Goal: Information Seeking & Learning: Learn about a topic

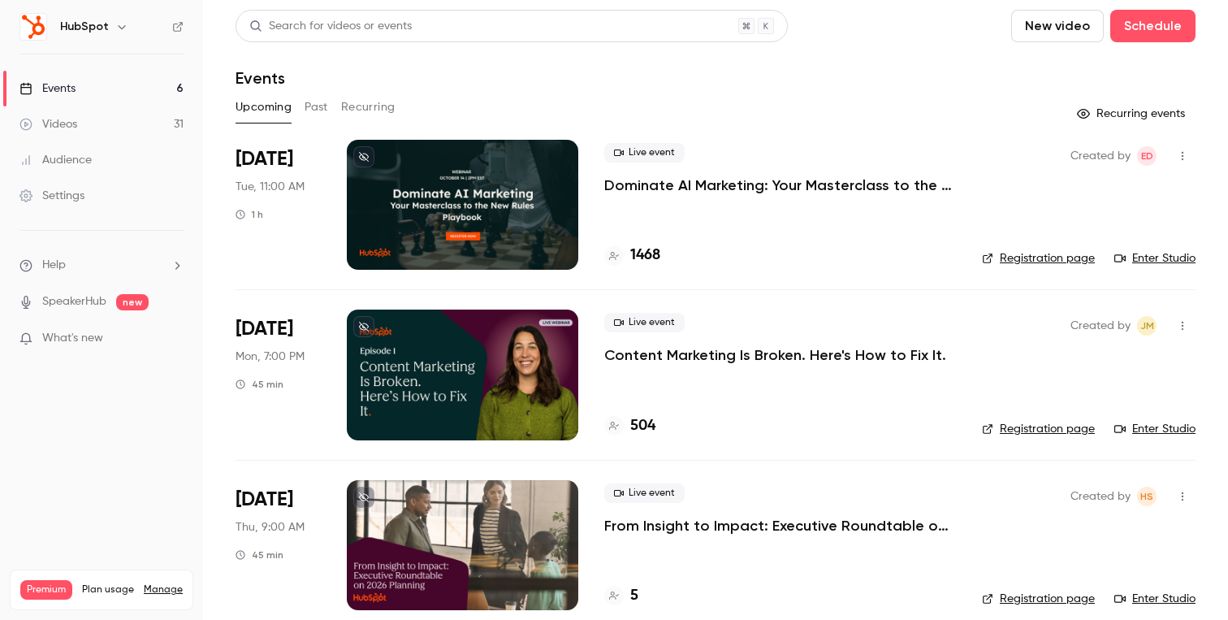
click at [317, 108] on button "Past" at bounding box center [316, 107] width 24 height 26
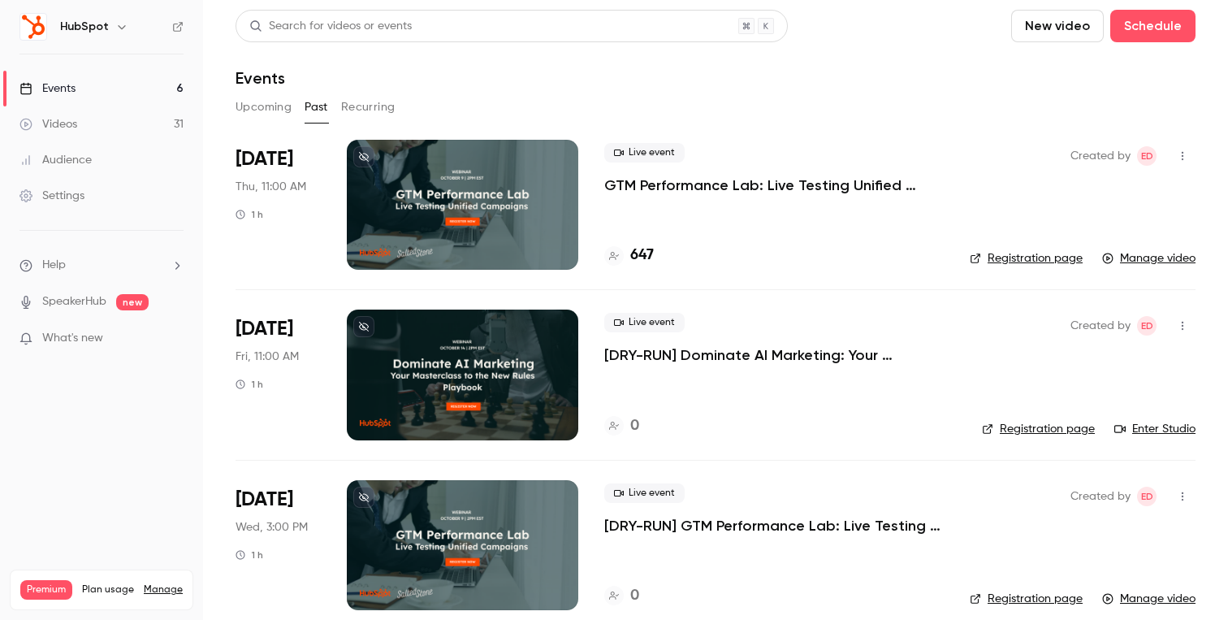
click at [119, 37] on div "HubSpot" at bounding box center [101, 27] width 164 height 28
click at [115, 30] on icon "button" at bounding box center [121, 26] width 13 height 13
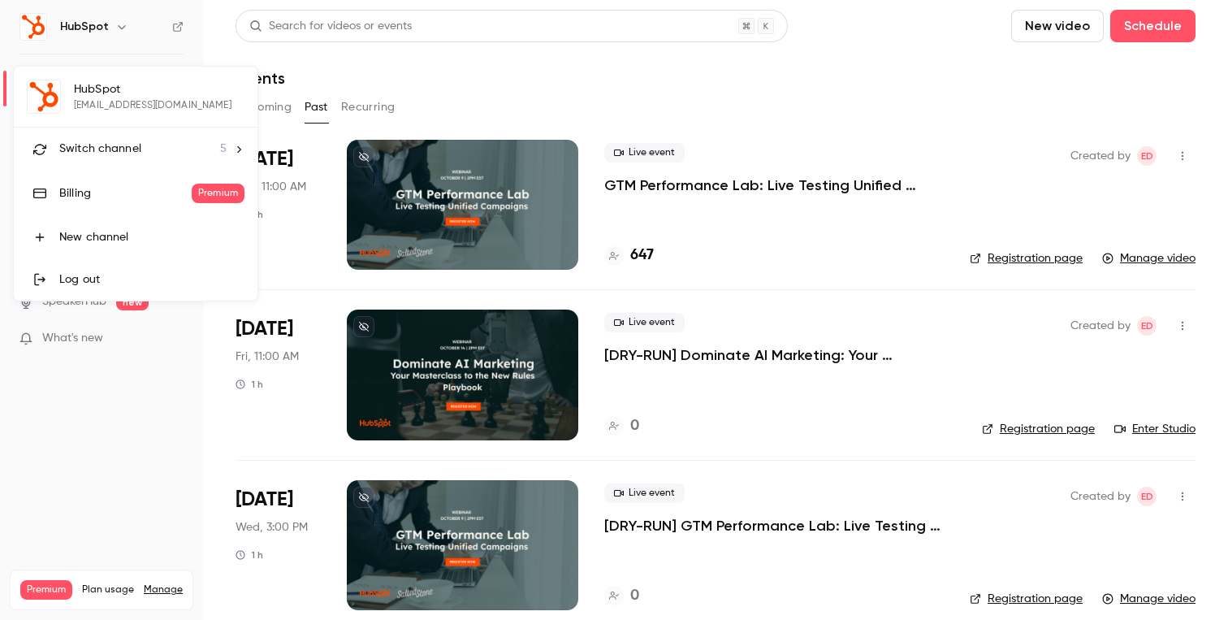
click at [206, 152] on div "Switch channel 5" at bounding box center [142, 148] width 167 height 17
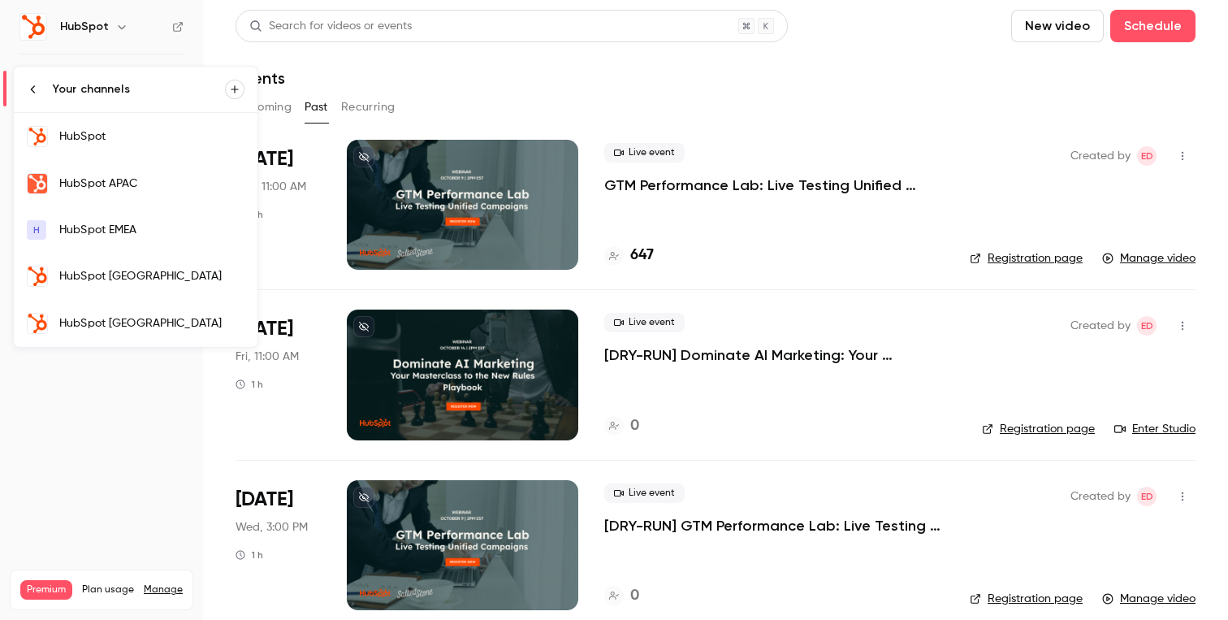
click at [211, 181] on div "HubSpot APAC" at bounding box center [151, 183] width 185 height 16
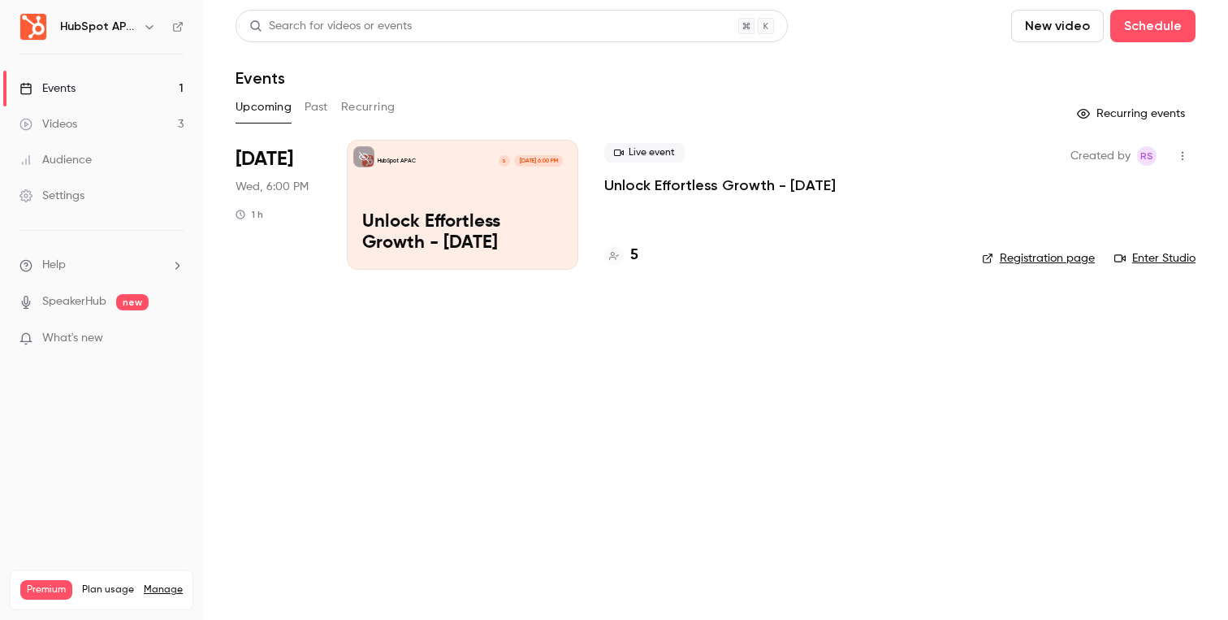
click at [129, 31] on h6 "HubSpot APAC" at bounding box center [98, 27] width 76 height 16
click at [146, 32] on icon "button" at bounding box center [149, 26] width 13 height 13
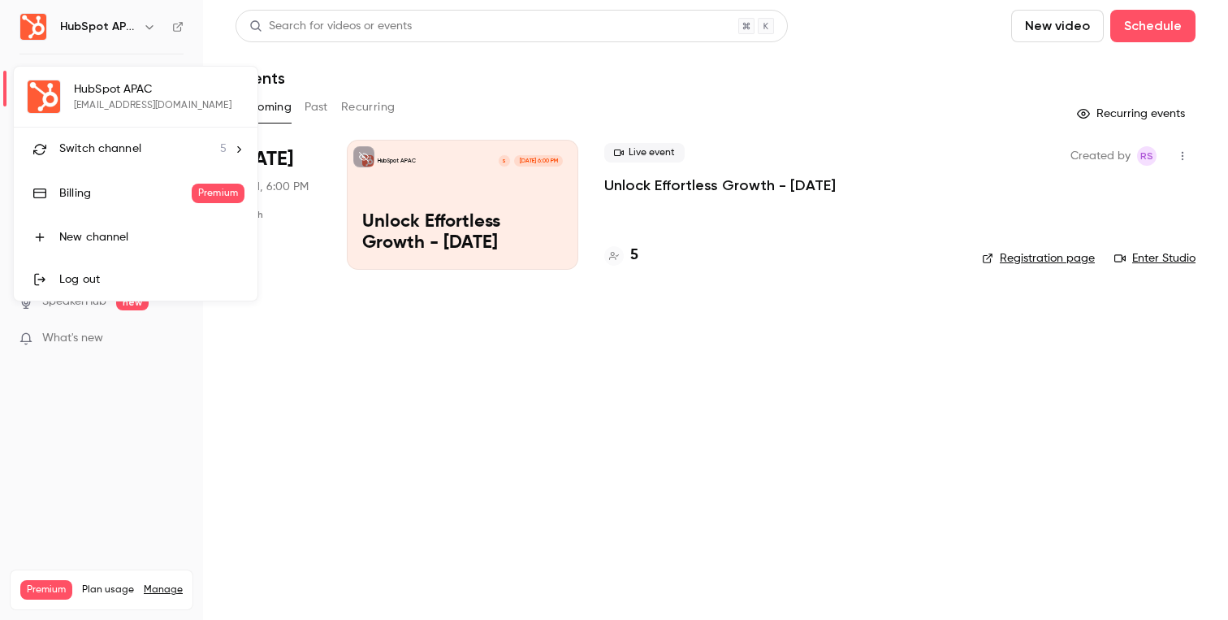
click at [137, 154] on span "Switch channel" at bounding box center [100, 148] width 82 height 17
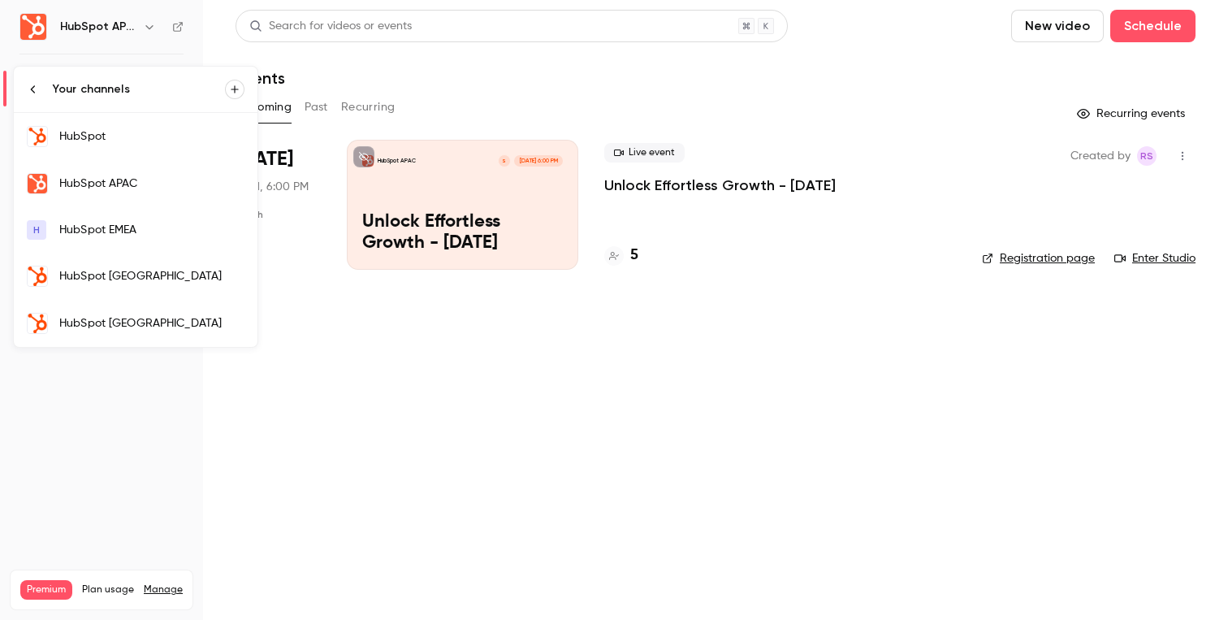
click at [132, 281] on div "HubSpot France" at bounding box center [151, 276] width 185 height 16
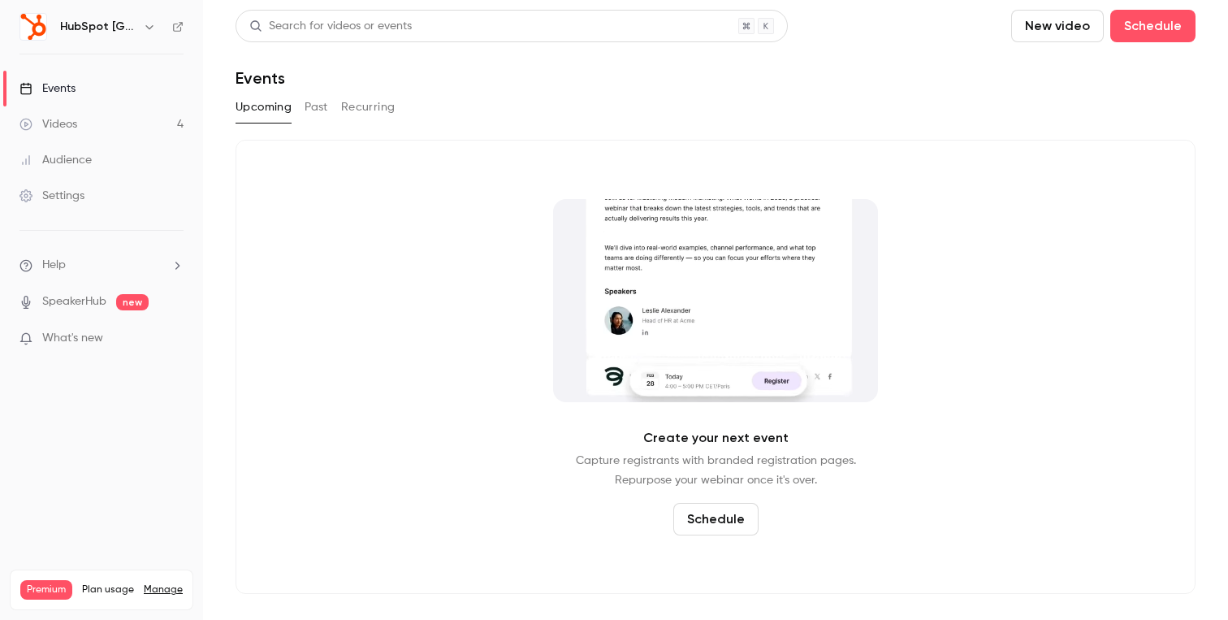
click at [124, 32] on h6 "HubSpot France" at bounding box center [98, 27] width 76 height 16
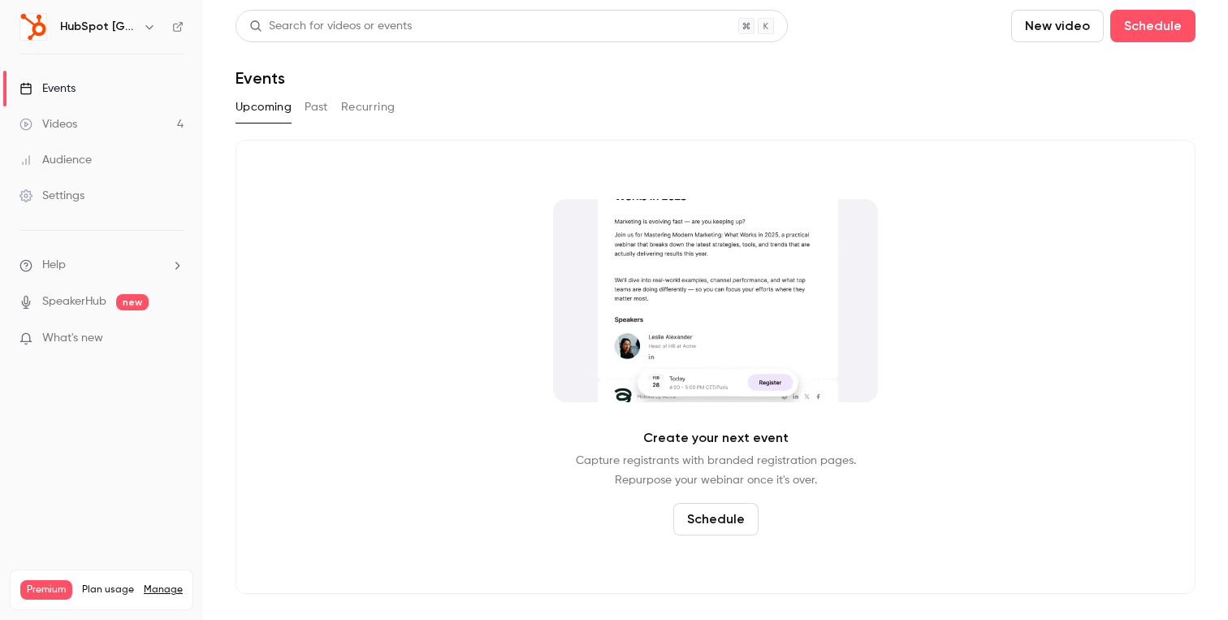
click at [145, 33] on button "button" at bounding box center [149, 26] width 19 height 19
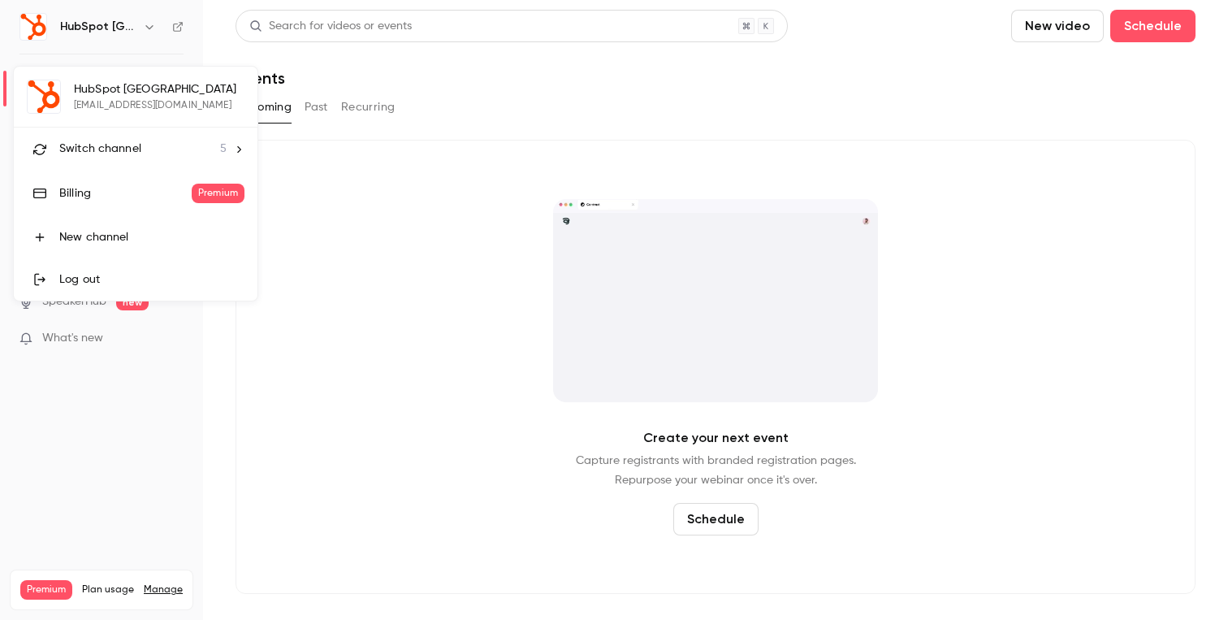
click at [169, 139] on li "Switch channel 5" at bounding box center [136, 148] width 244 height 43
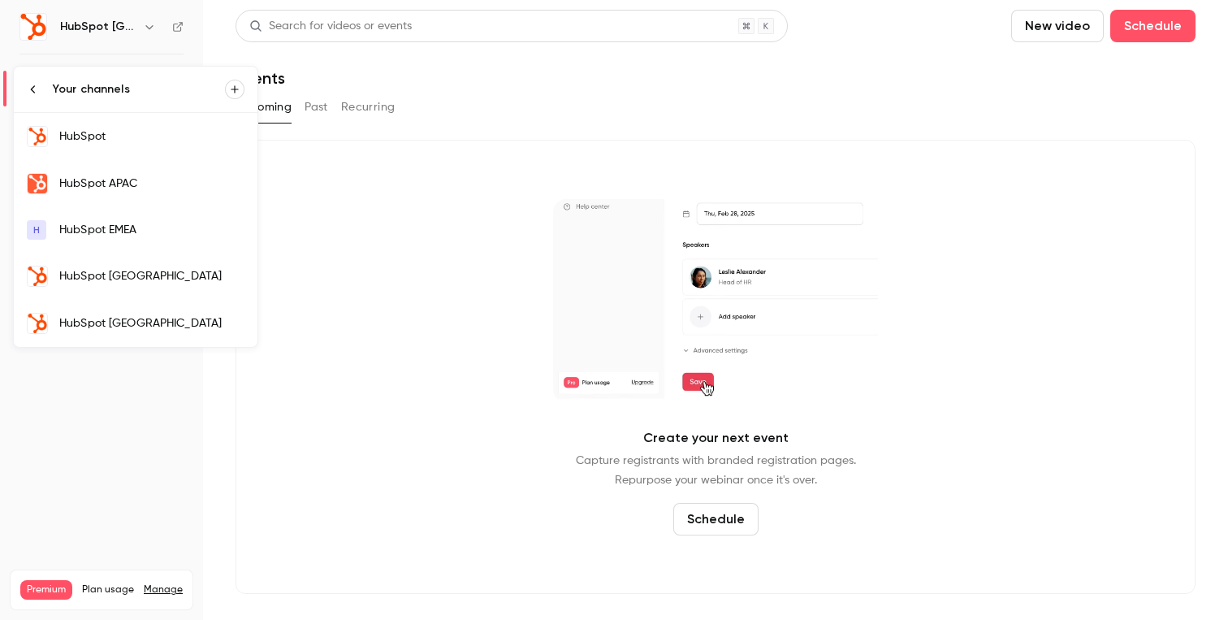
click at [150, 313] on link "HubSpot Germany" at bounding box center [136, 323] width 244 height 47
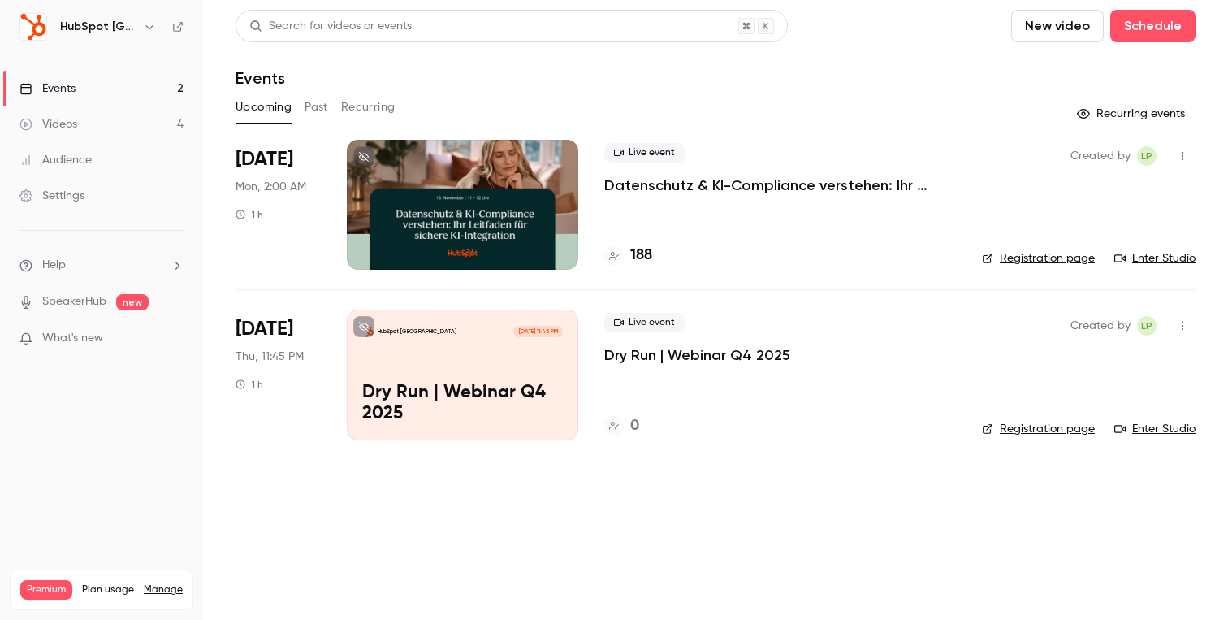
click at [148, 28] on icon "button" at bounding box center [148, 27] width 7 height 4
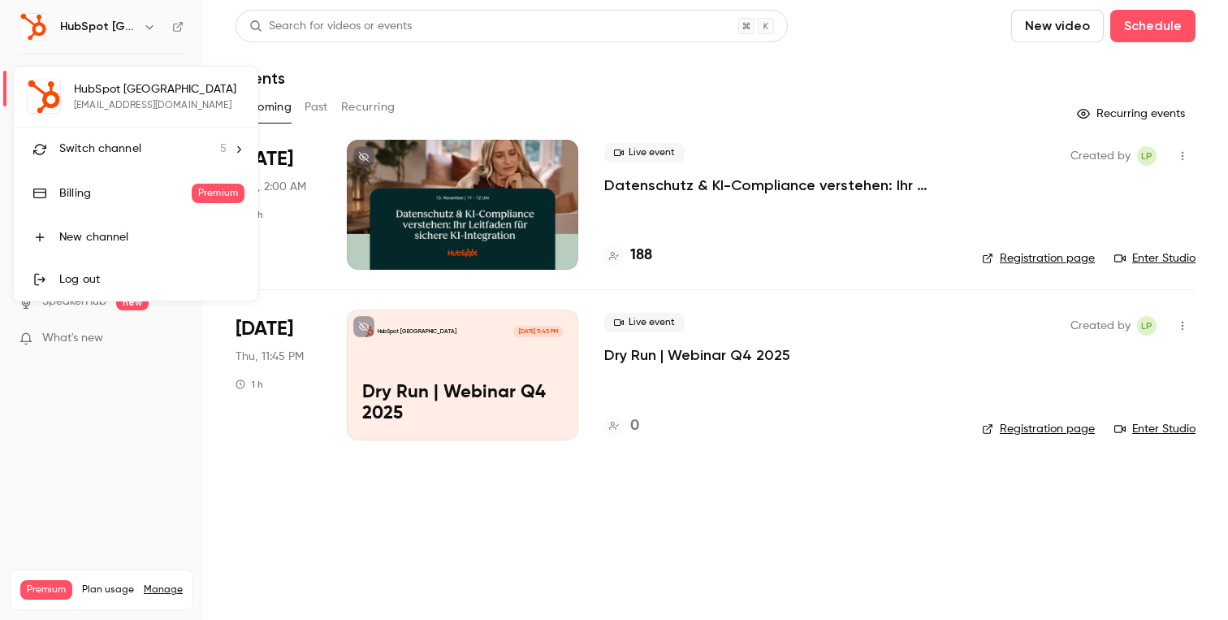
click at [150, 145] on div "Switch channel 5" at bounding box center [142, 148] width 167 height 17
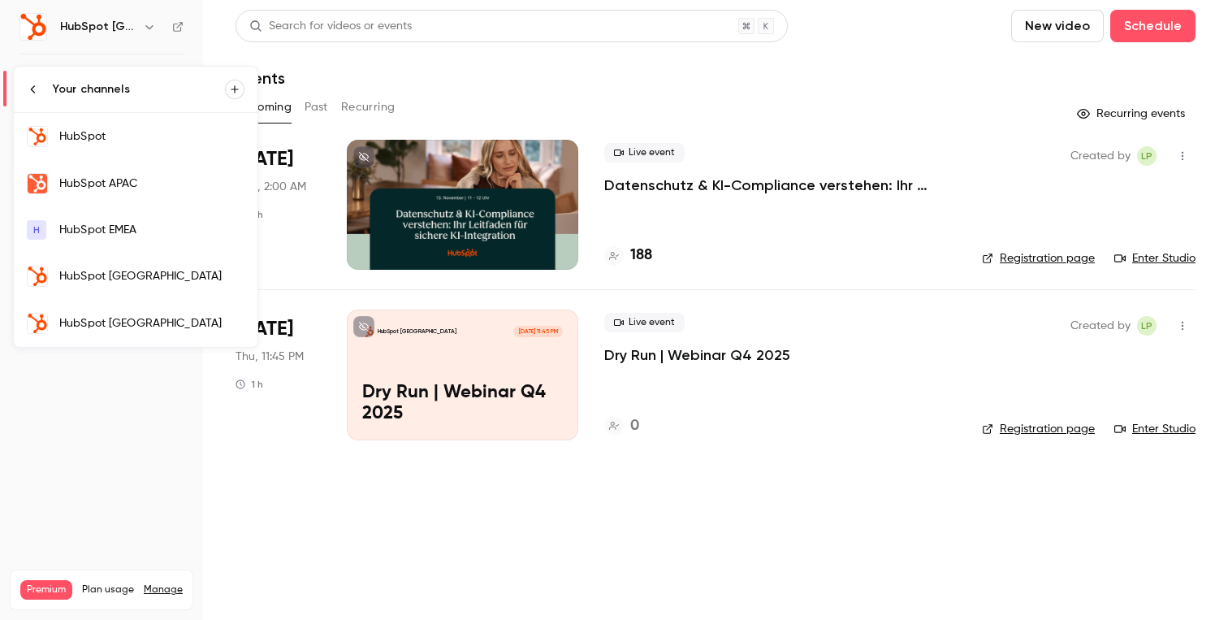
click at [156, 227] on div "HubSpot EMEA" at bounding box center [151, 230] width 185 height 16
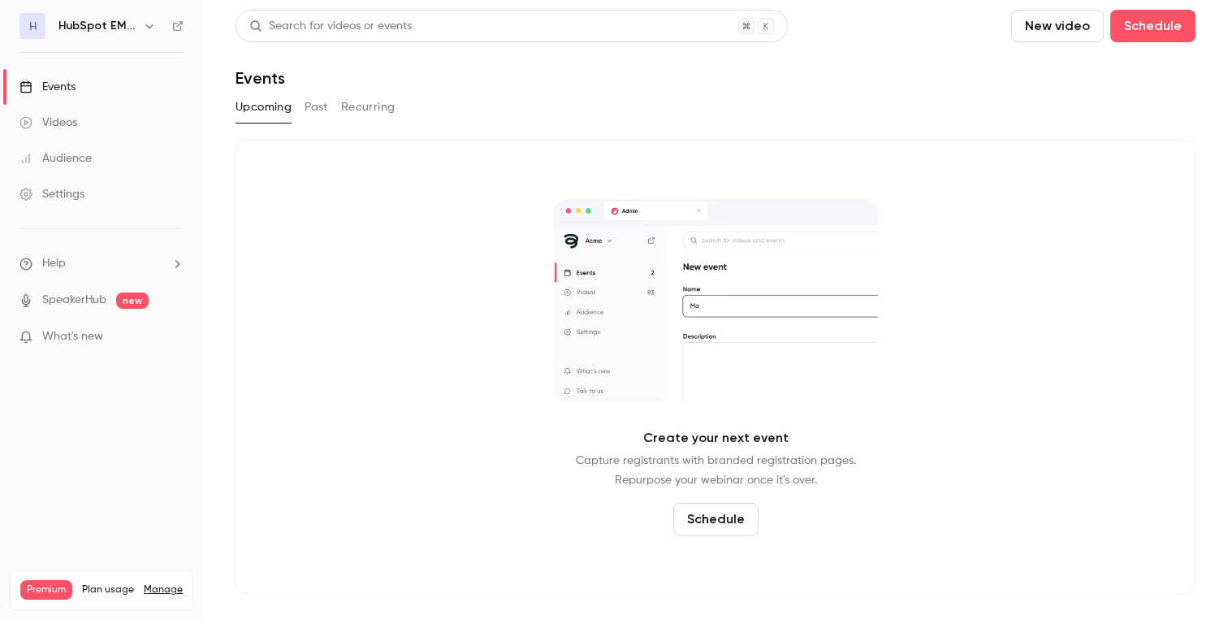
click at [116, 37] on div "H HubSpot EMEA" at bounding box center [101, 26] width 164 height 26
click at [149, 21] on icon "button" at bounding box center [149, 25] width 13 height 13
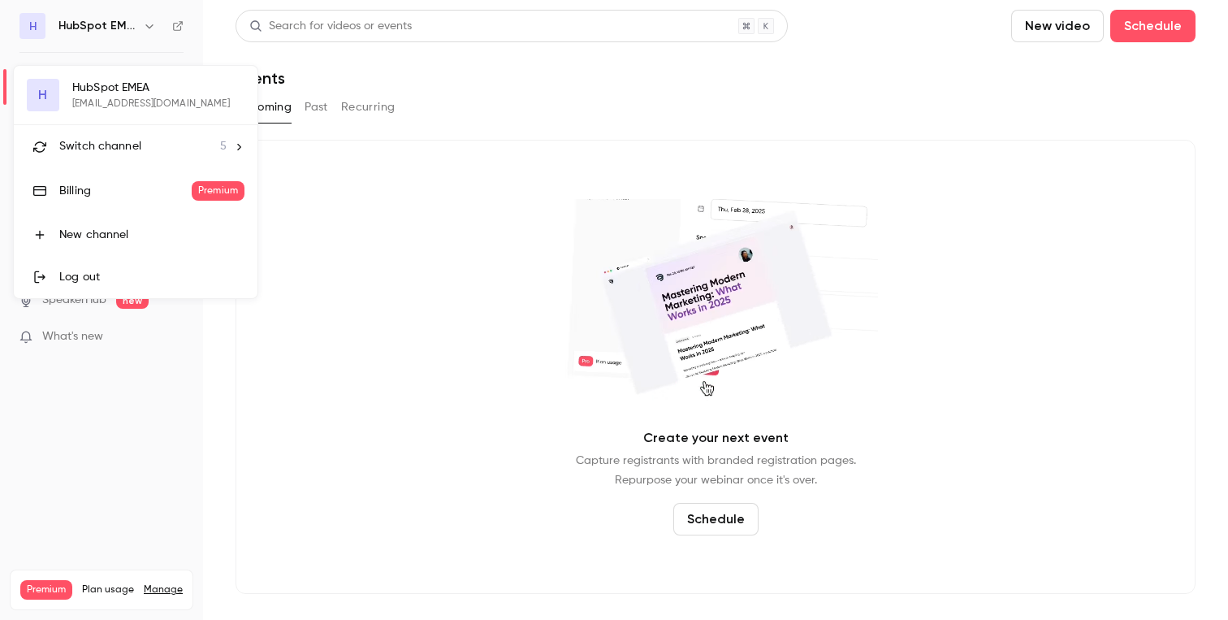
click at [132, 150] on span "Switch channel" at bounding box center [100, 146] width 82 height 17
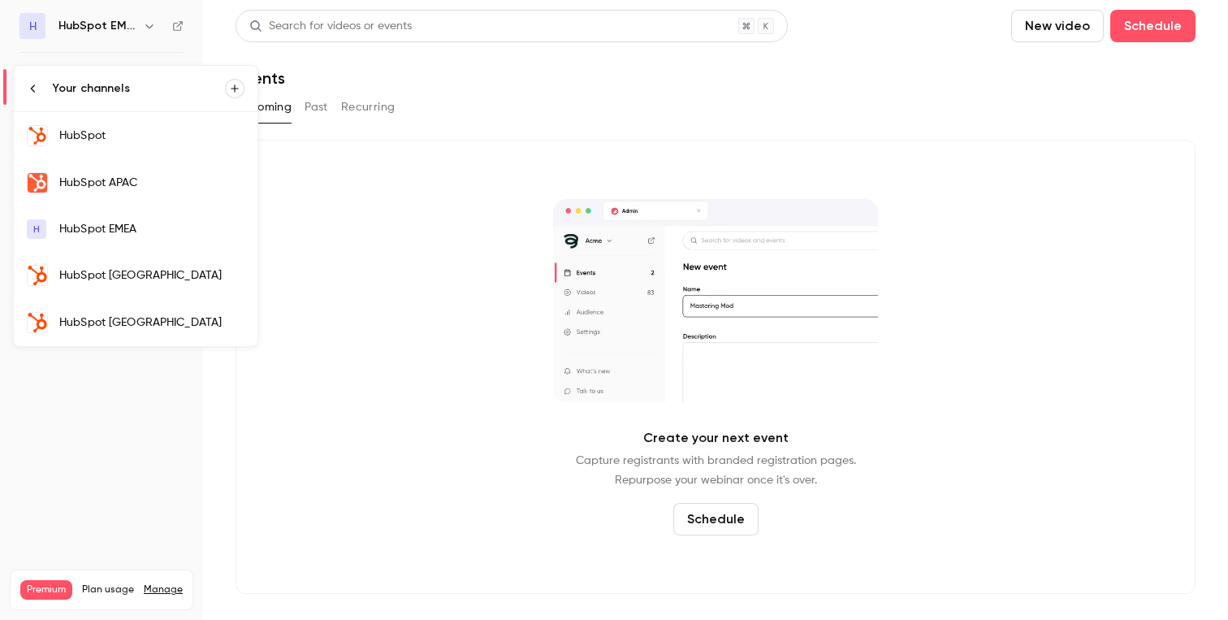
click at [164, 145] on link "HubSpot" at bounding box center [136, 135] width 244 height 47
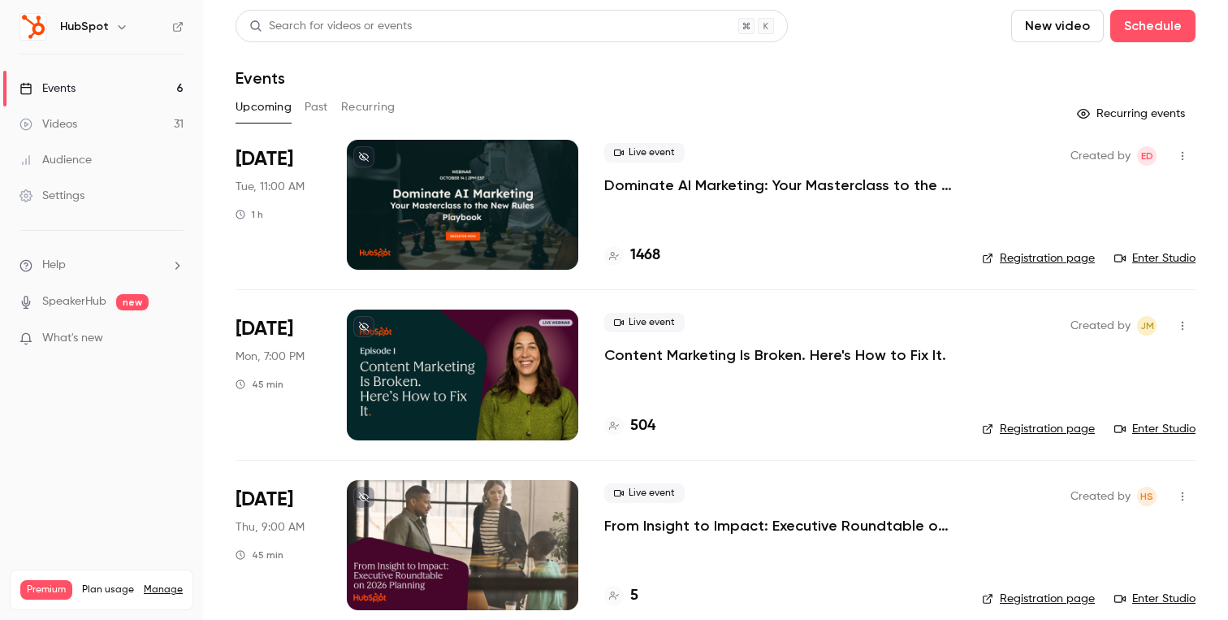
click at [313, 112] on button "Past" at bounding box center [316, 107] width 24 height 26
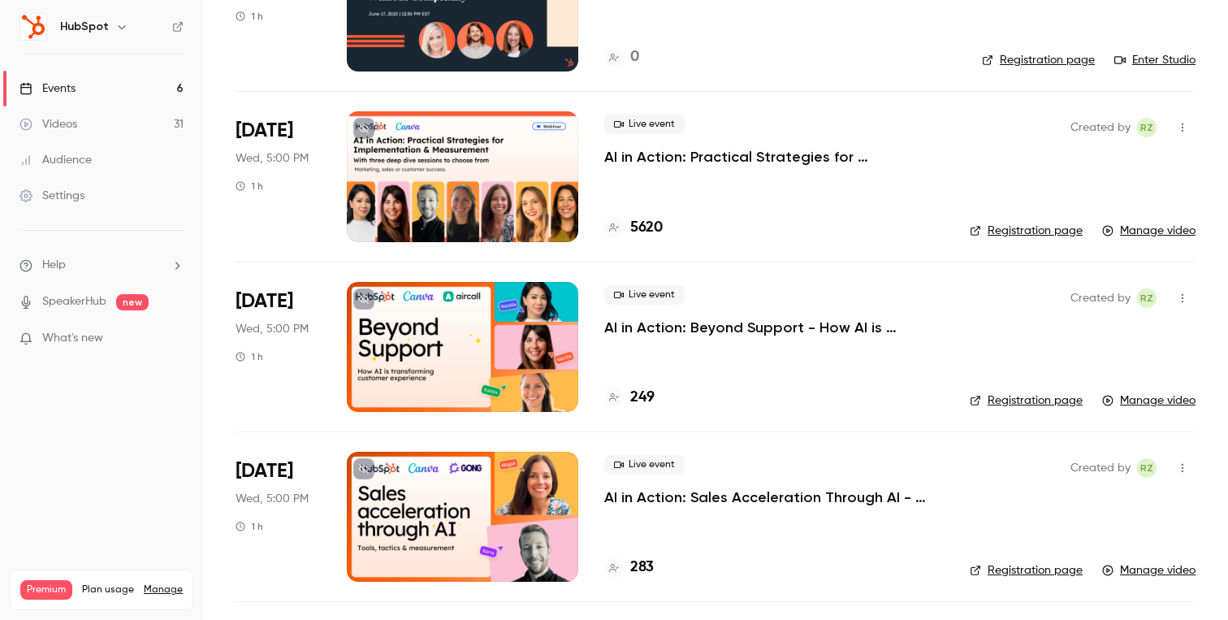
scroll to position [3831, 0]
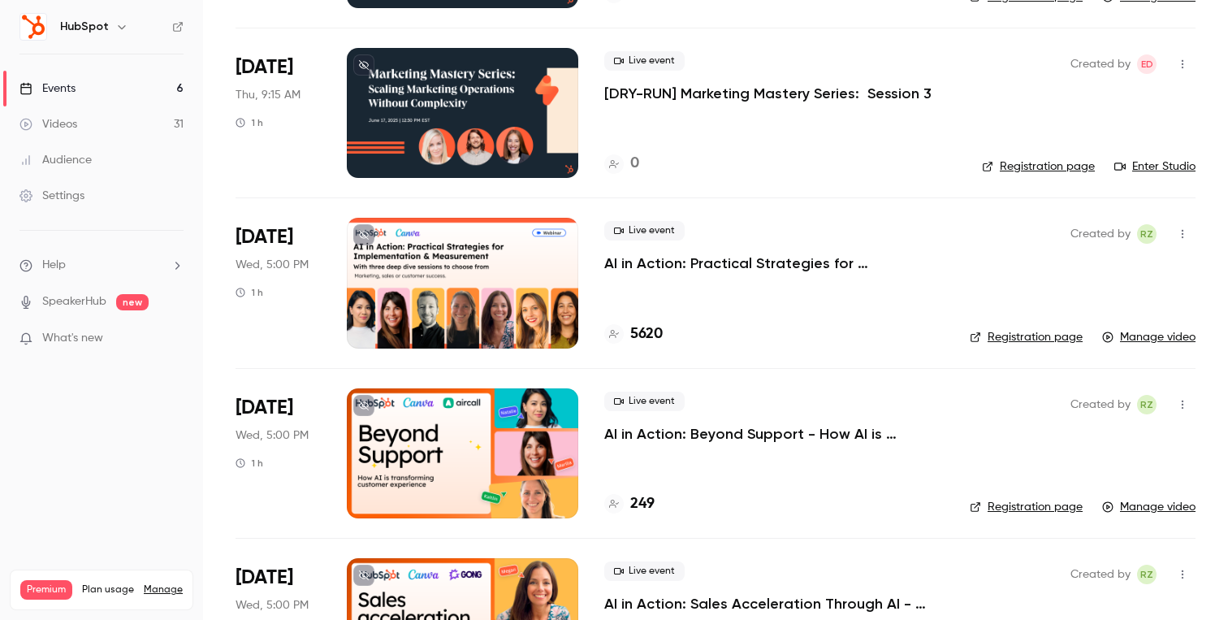
click at [642, 432] on p "AI in Action: Beyond Support - How AI is Transforming Customer Experience" at bounding box center [773, 433] width 339 height 19
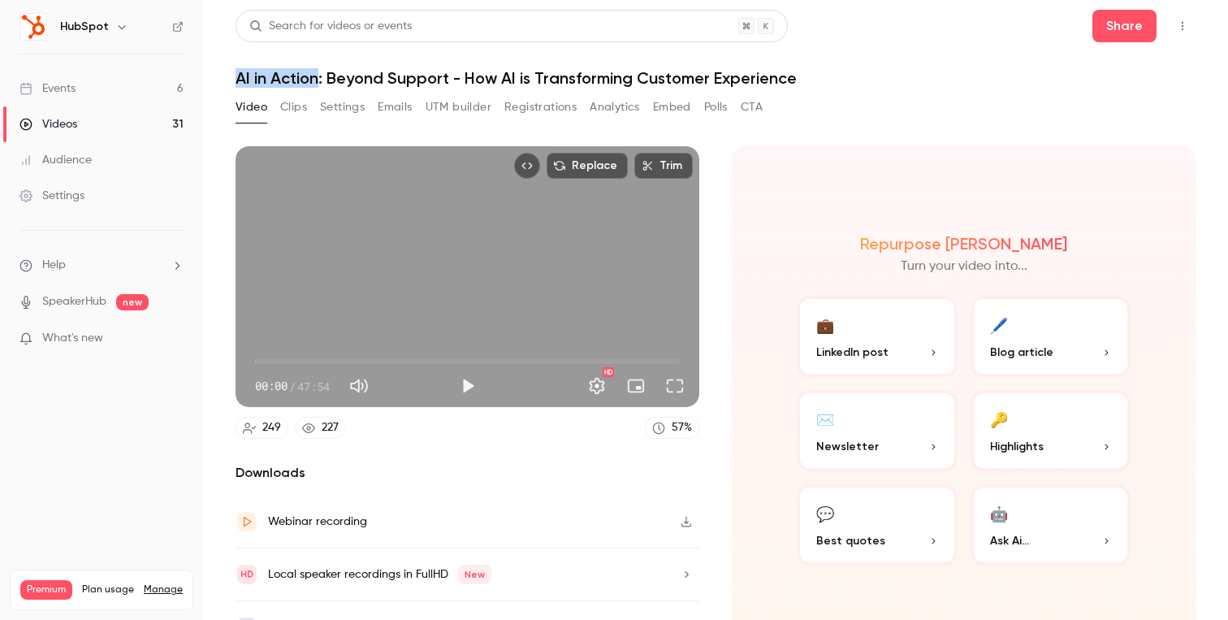
copy h1 "AI in Action"
drag, startPoint x: 222, startPoint y: 82, endPoint x: 317, endPoint y: 81, distance: 95.8
click at [317, 81] on main "Search for videos or events Share AI in Action: Beyond Support - How AI is Tran…" at bounding box center [715, 310] width 1025 height 620
